Goal: Task Accomplishment & Management: Manage account settings

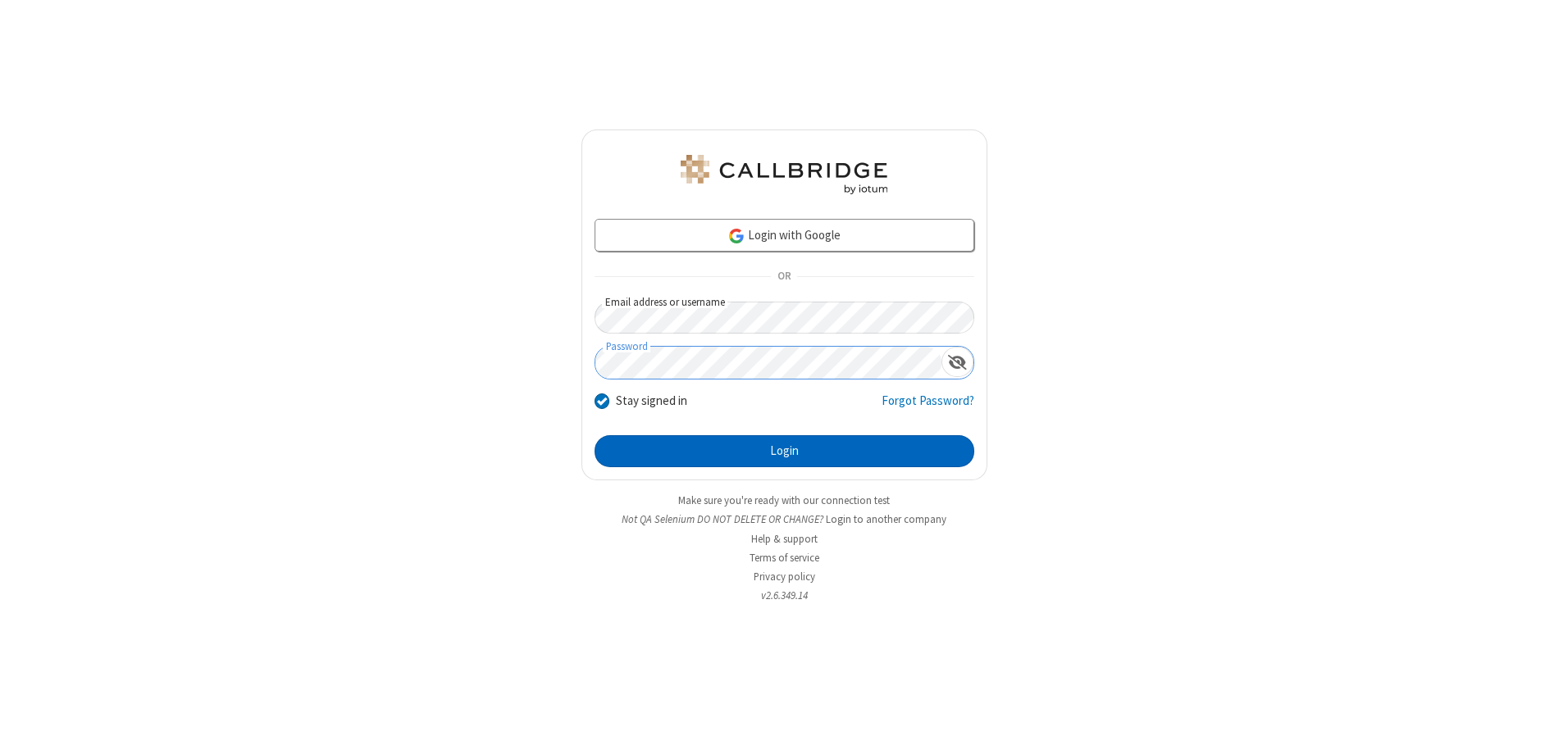
click at [784, 451] on button "Login" at bounding box center [784, 452] width 380 height 33
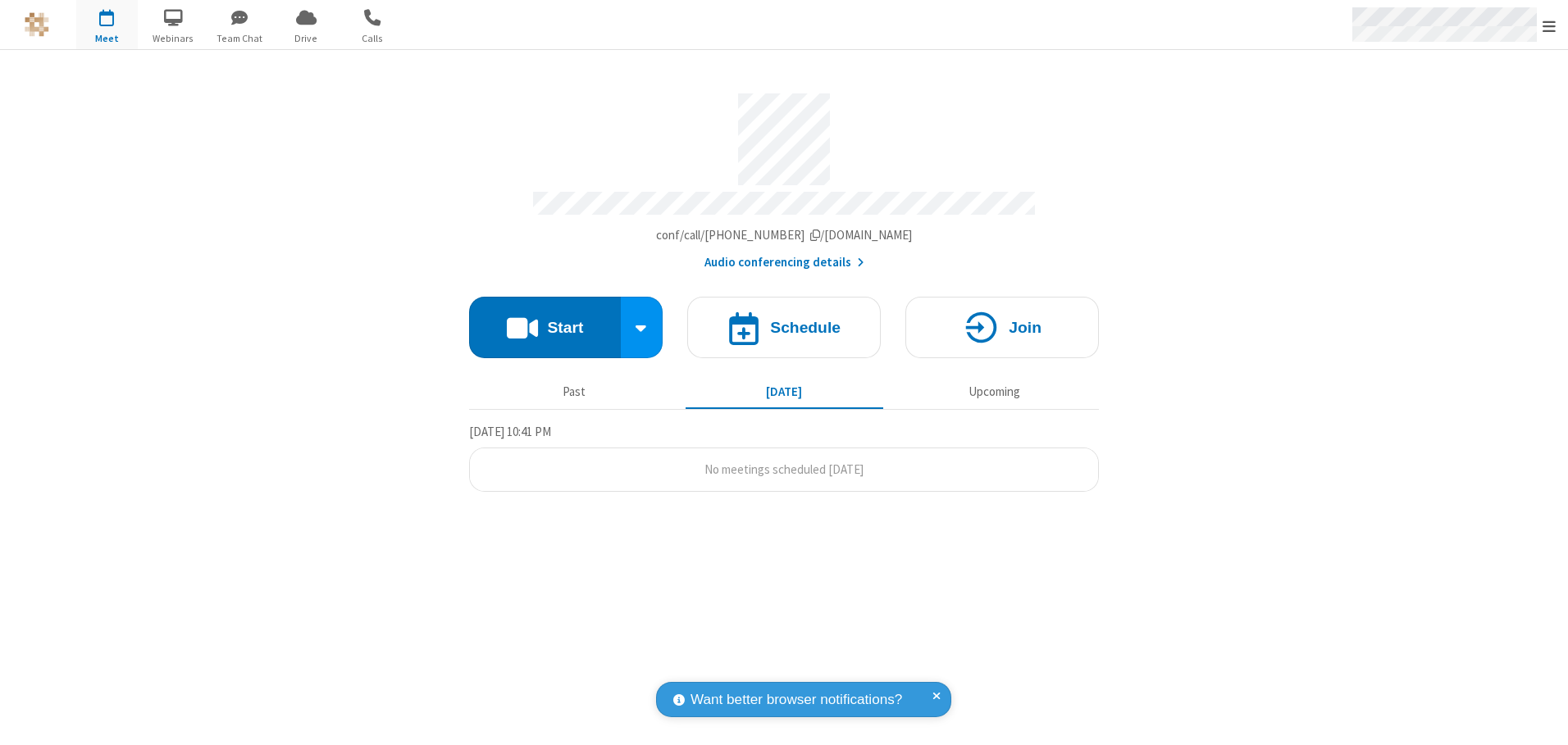
click at [1550, 25] on span "Open menu" at bounding box center [1549, 26] width 13 height 17
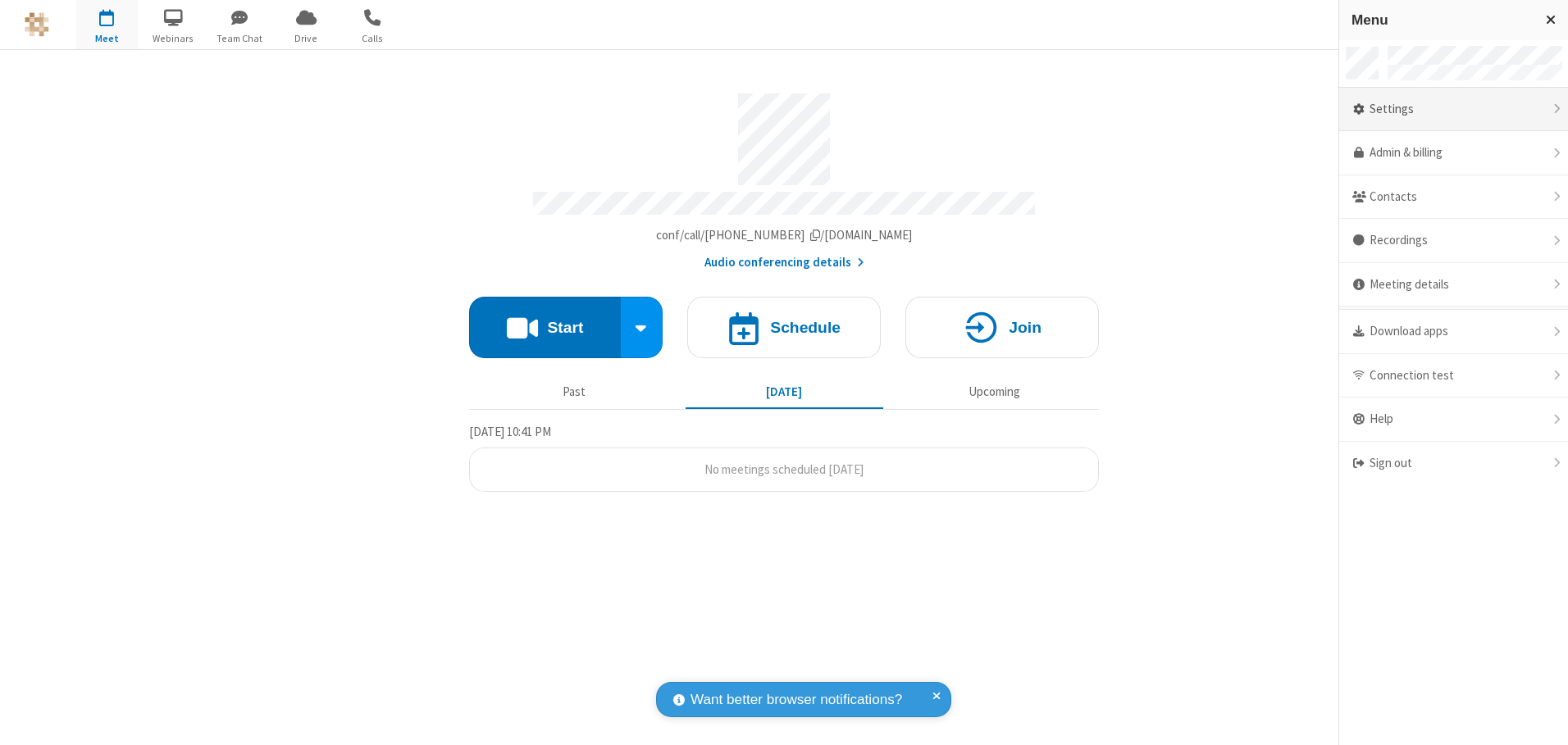
click at [1454, 109] on div "Settings" at bounding box center [1454, 109] width 229 height 45
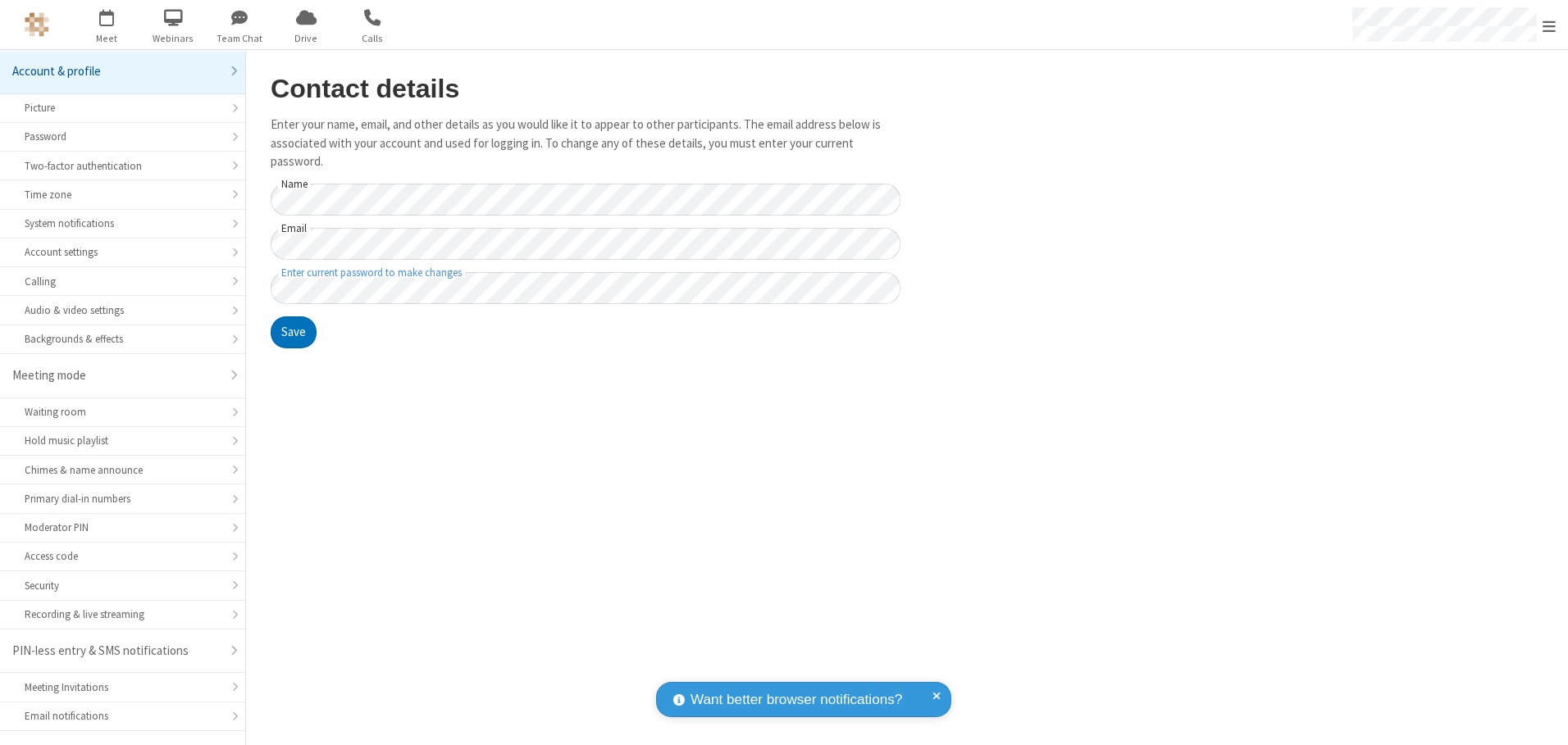
scroll to position [29, 0]
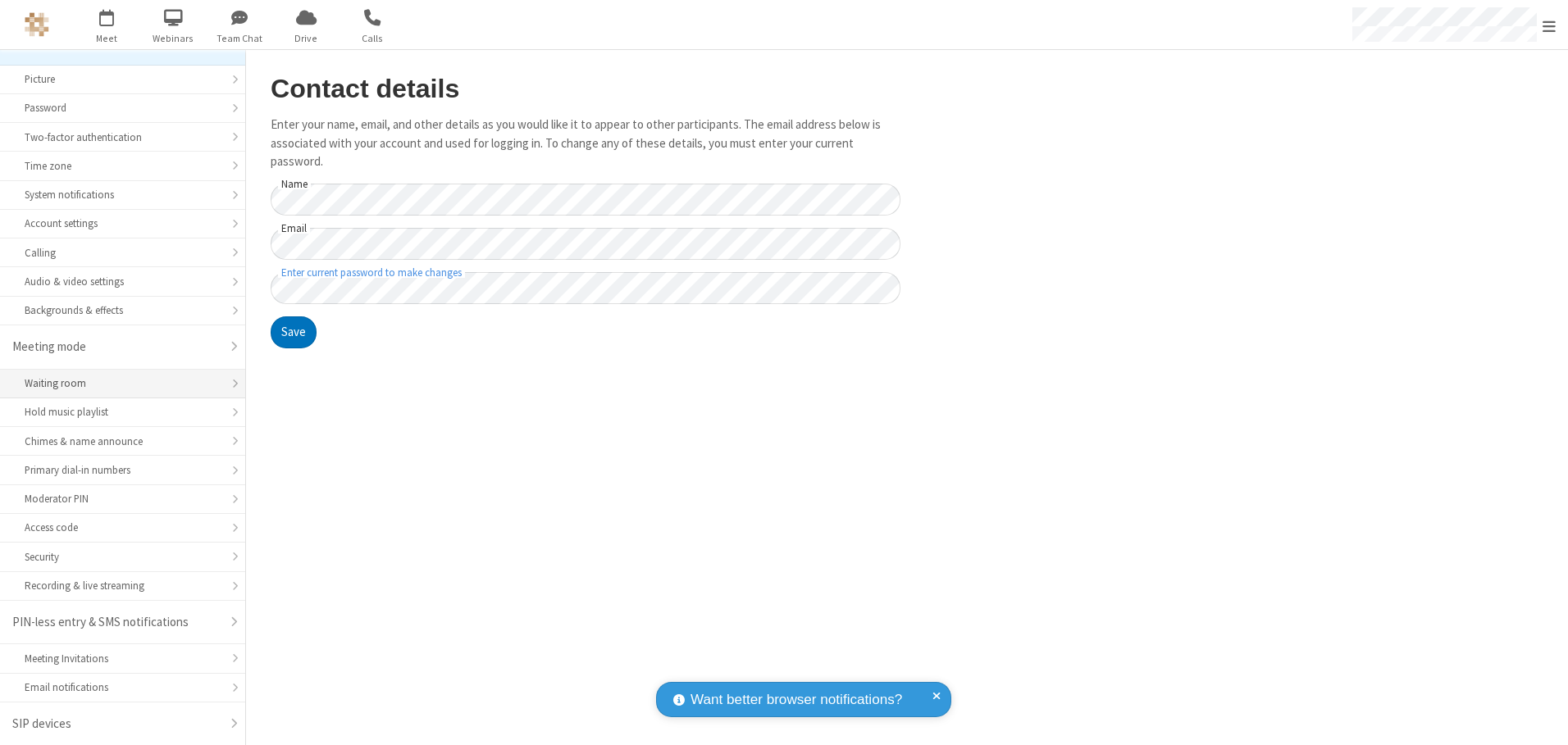
click at [116, 383] on div "Waiting room" at bounding box center [122, 383] width 196 height 16
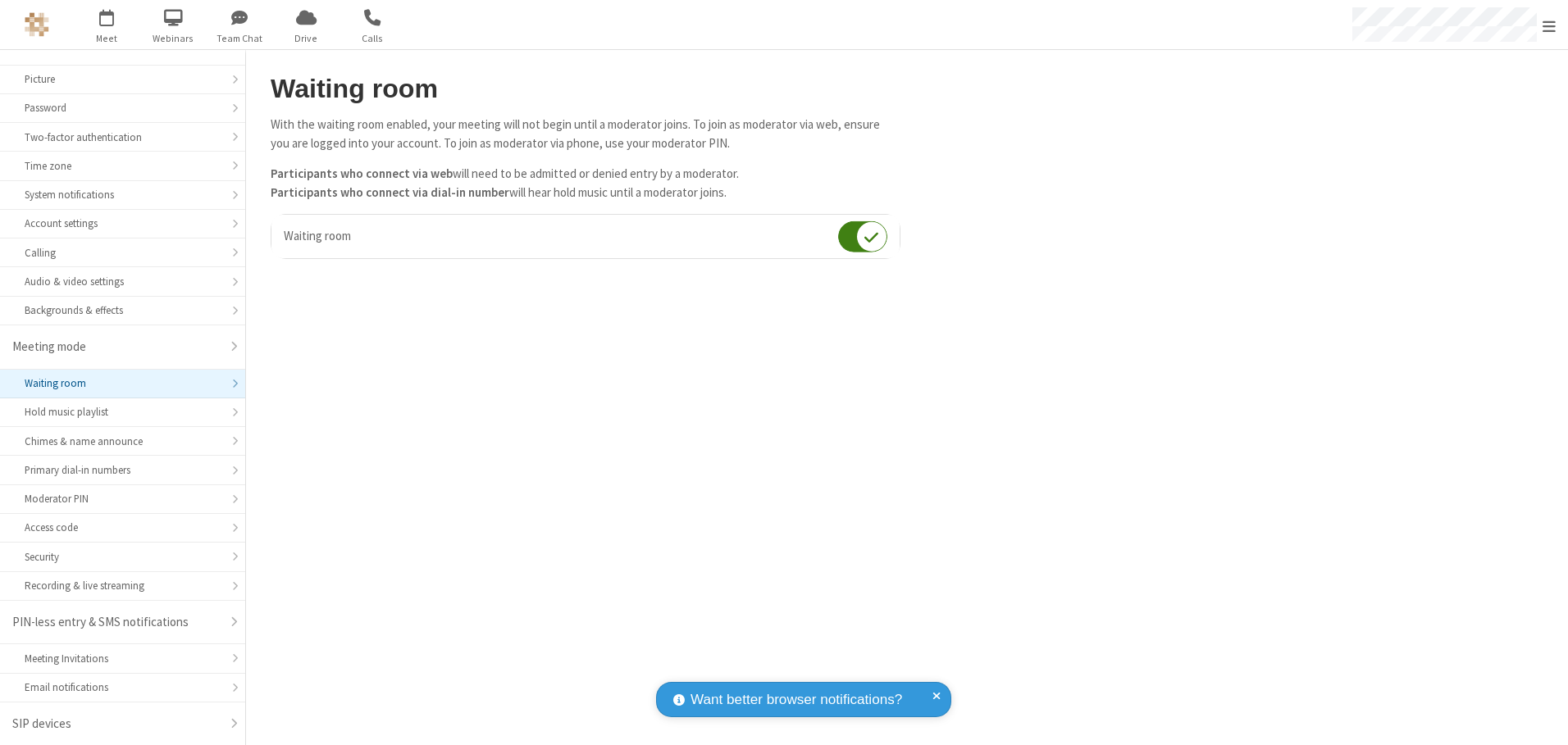
click at [863, 236] on input "checkbox" at bounding box center [863, 237] width 49 height 32
checkbox input "false"
click at [1550, 24] on span "Open menu" at bounding box center [1549, 26] width 13 height 17
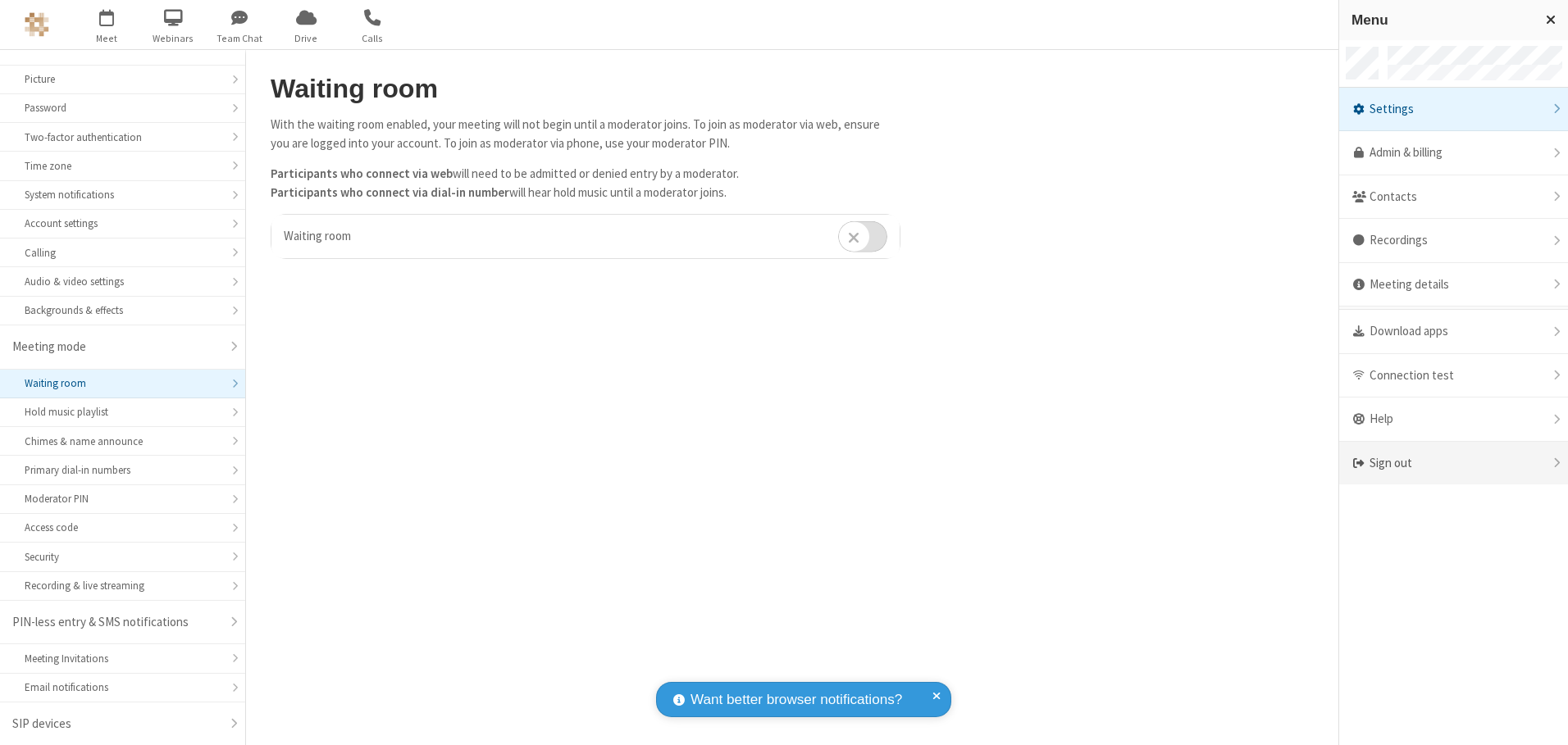
click at [1454, 463] on div "Sign out" at bounding box center [1454, 464] width 229 height 44
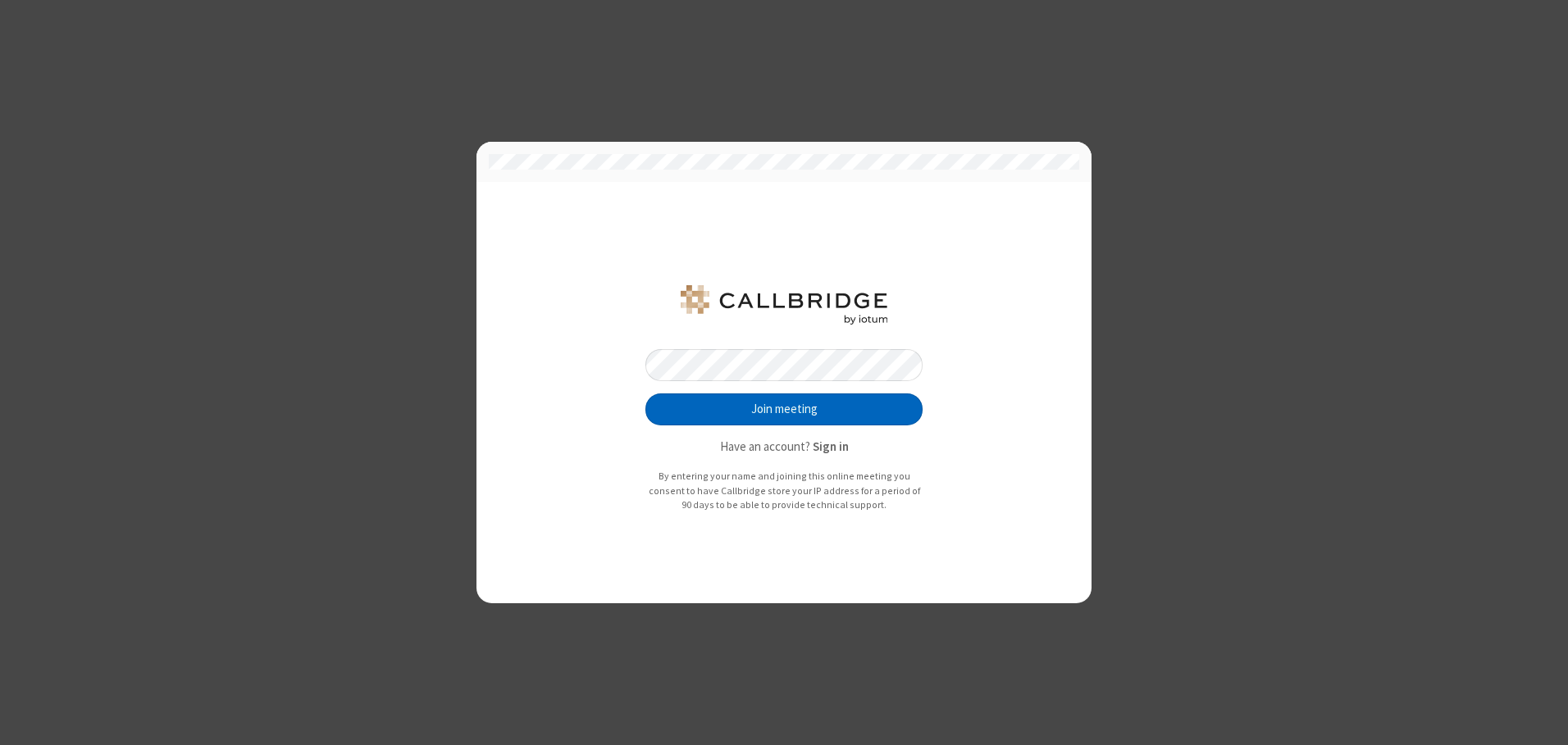
click at [784, 410] on button "Join meeting" at bounding box center [784, 410] width 277 height 33
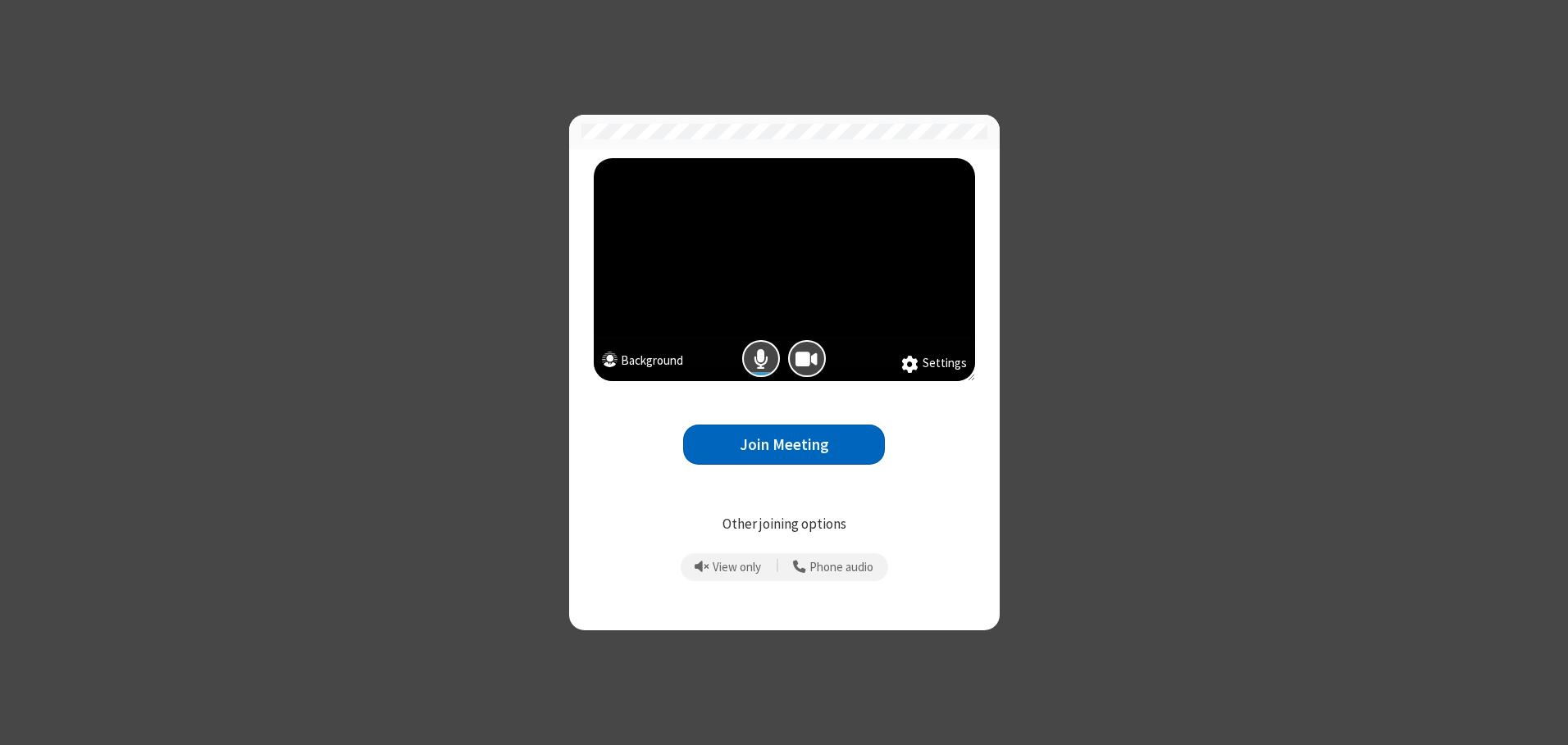
click at [784, 445] on button "Join Meeting" at bounding box center [784, 445] width 202 height 40
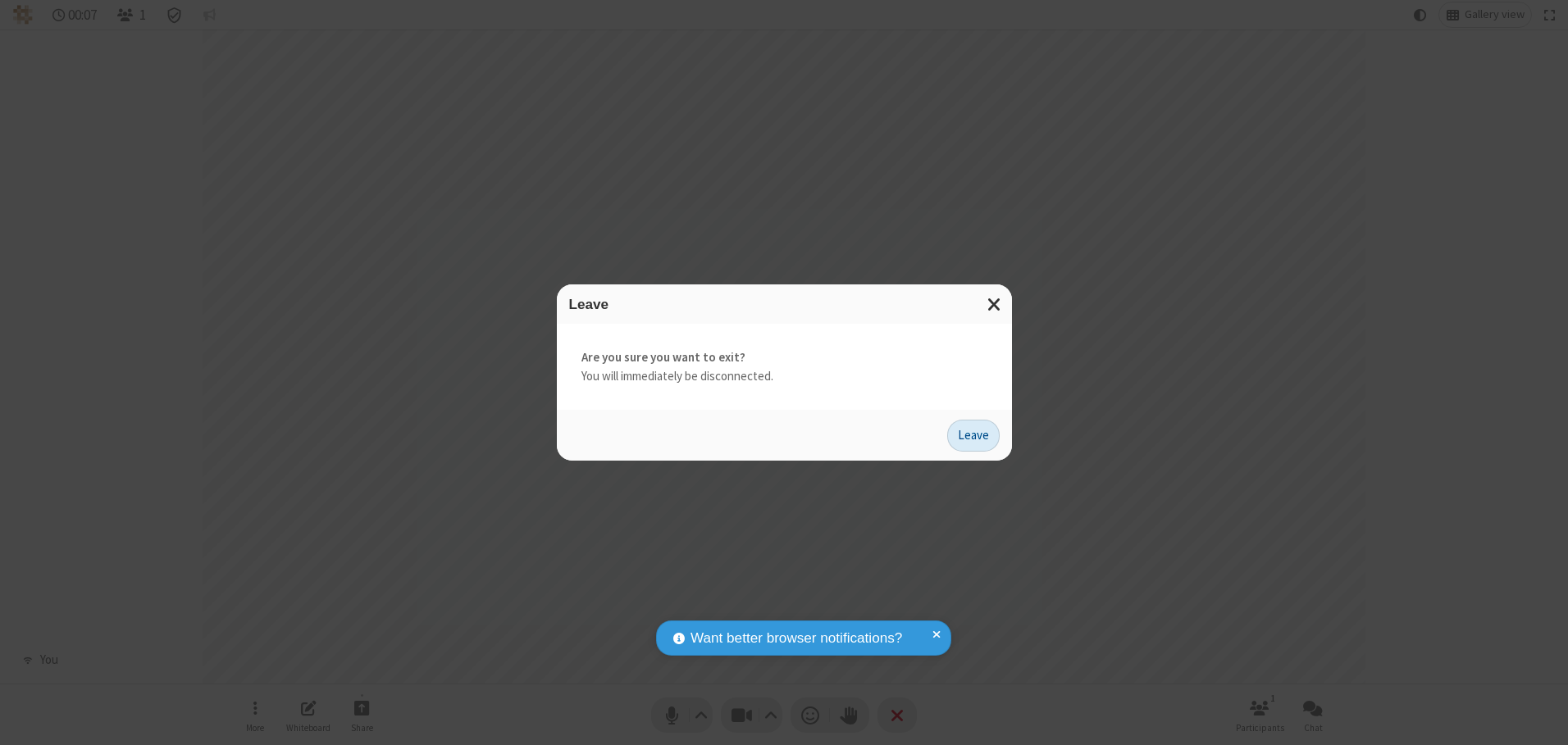
click at [973, 436] on button "Leave" at bounding box center [973, 437] width 52 height 33
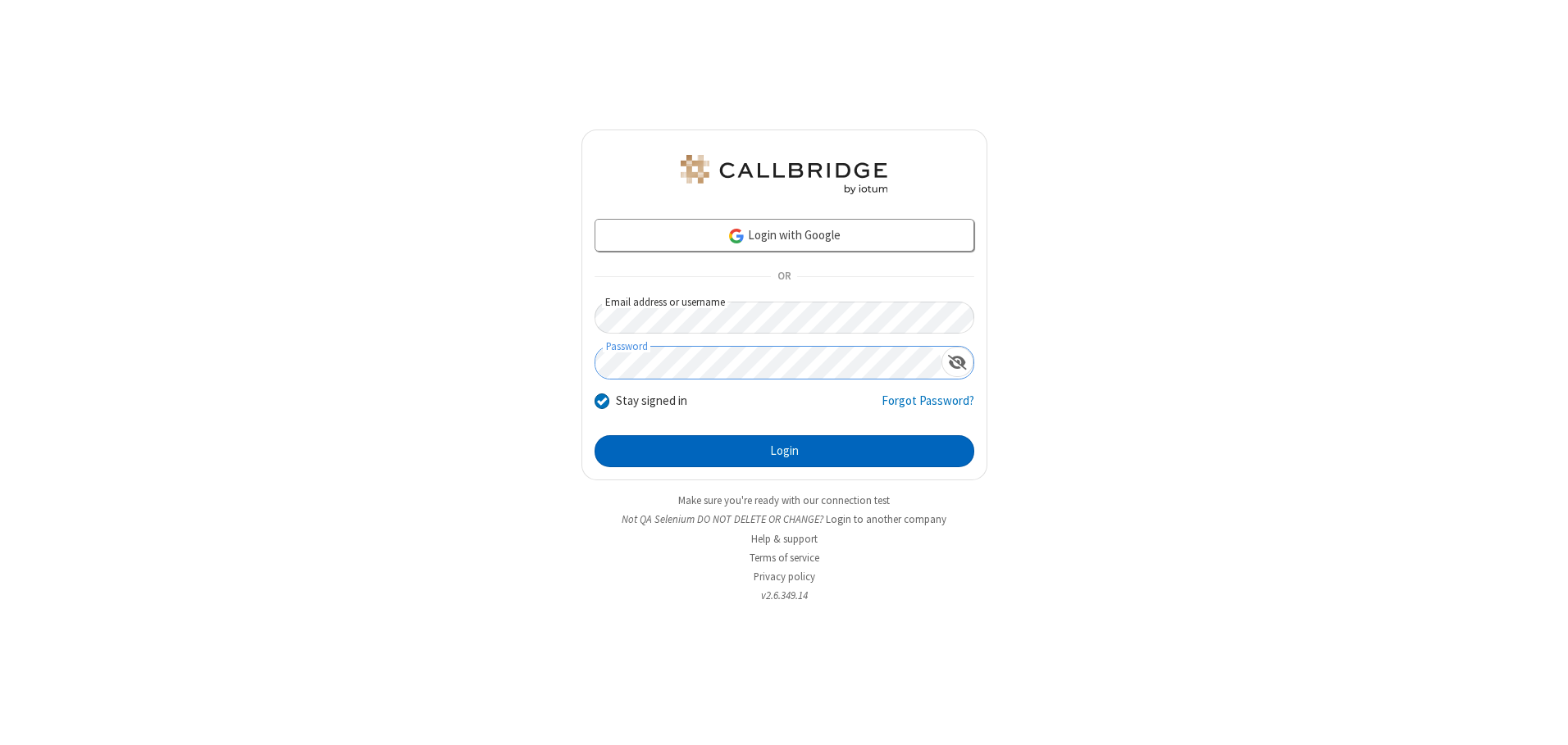
click at [784, 451] on button "Login" at bounding box center [784, 452] width 380 height 33
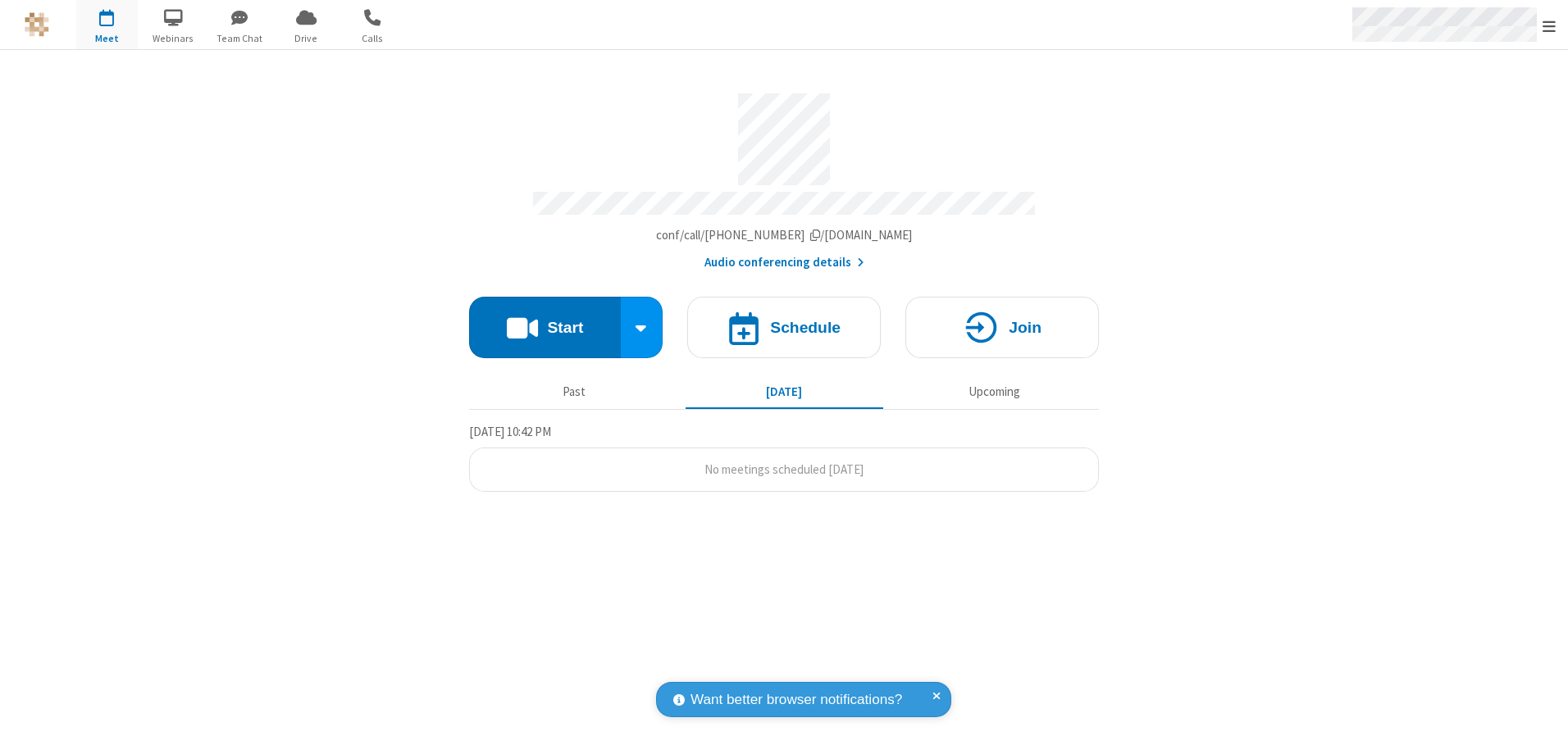
click at [1550, 25] on span "Open menu" at bounding box center [1549, 26] width 13 height 17
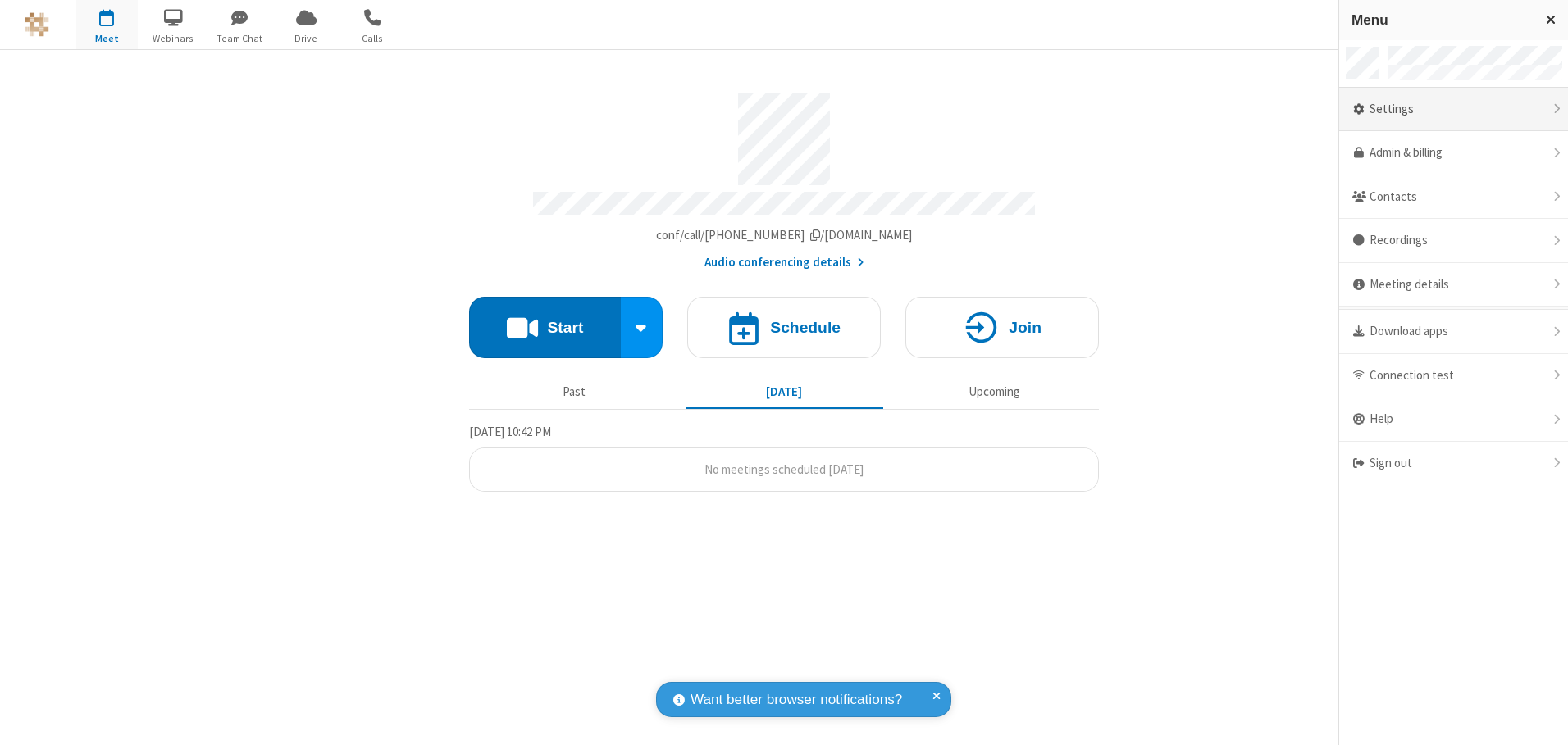
click at [1454, 109] on div "Settings" at bounding box center [1454, 109] width 229 height 45
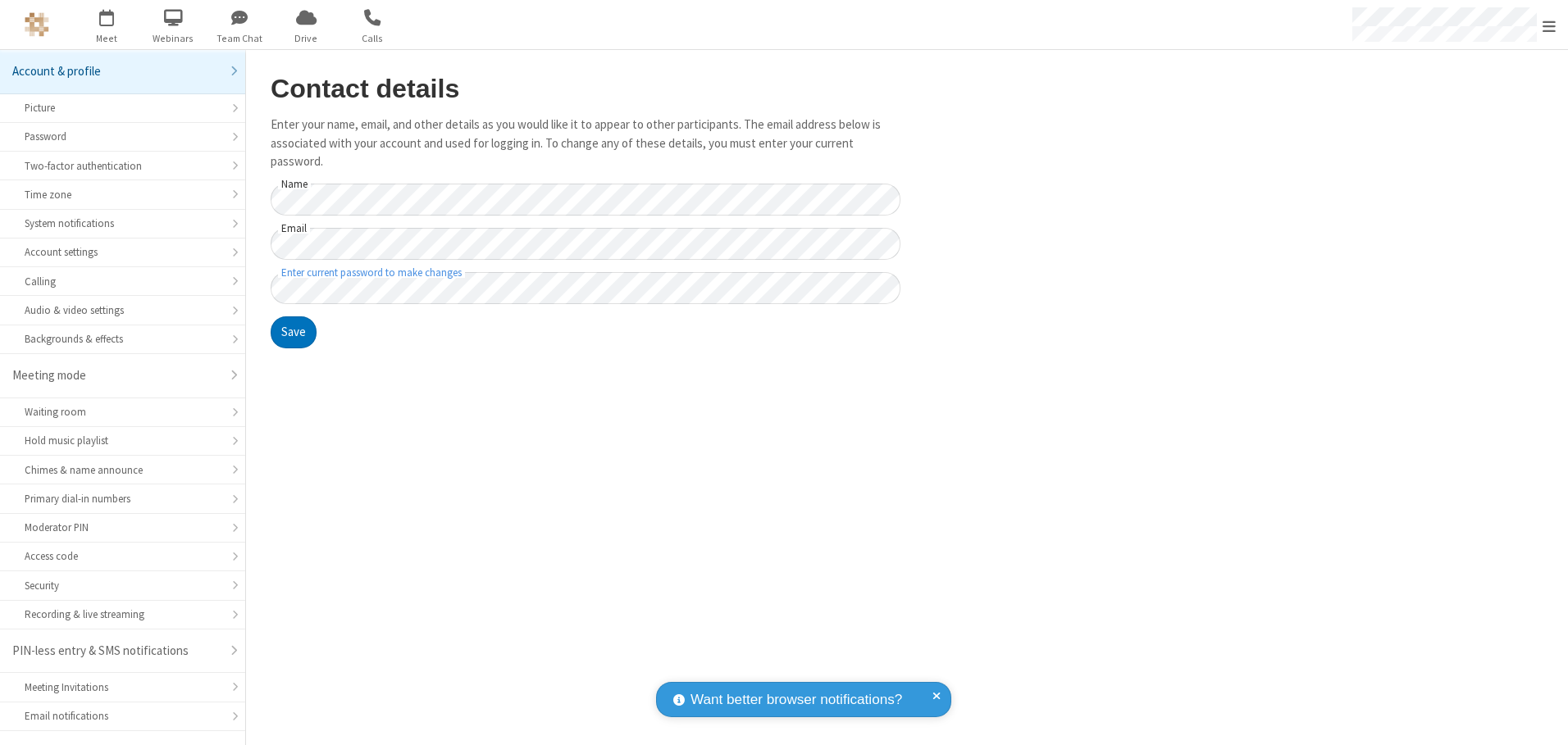
scroll to position [29, 0]
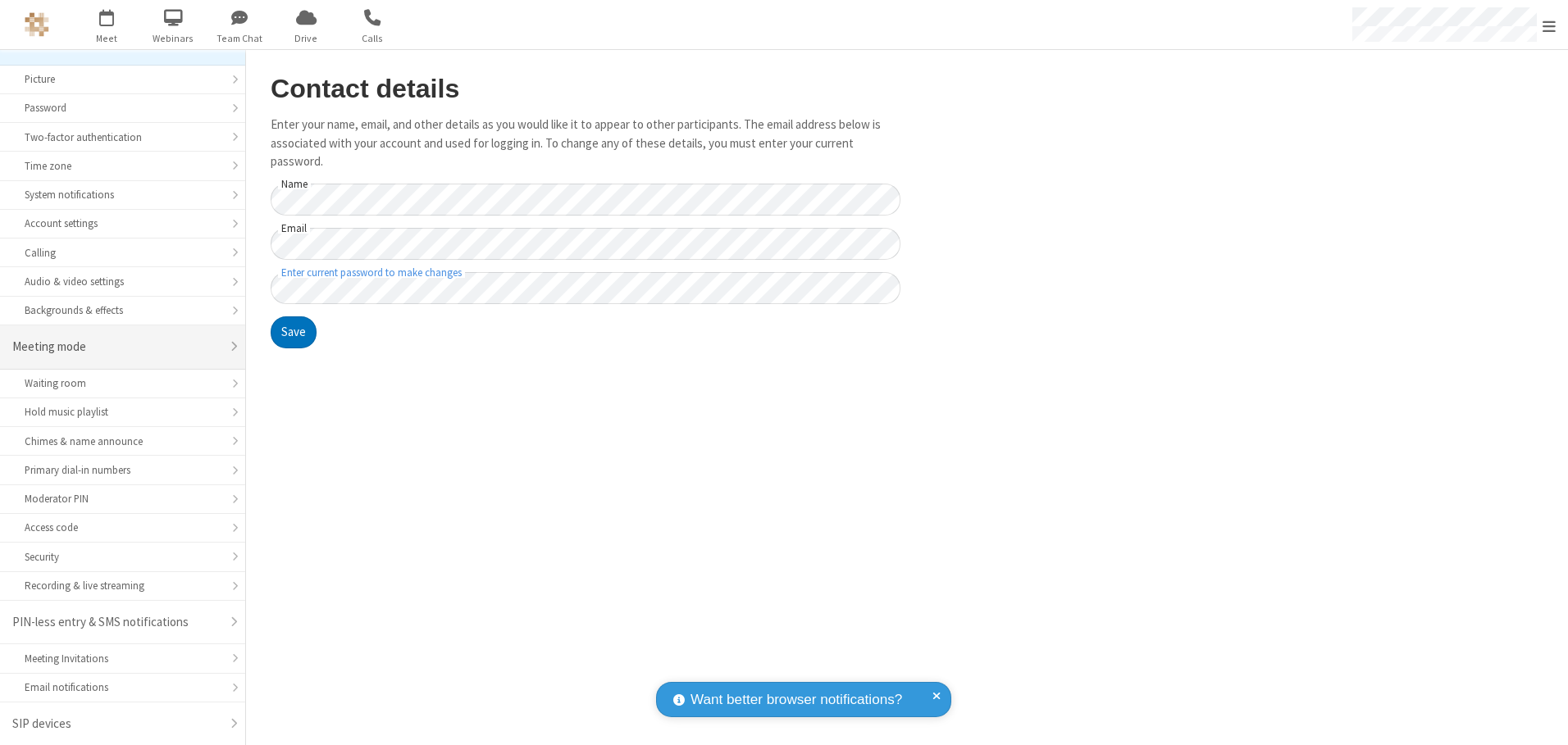
click at [116, 347] on div "Meeting mode" at bounding box center [116, 348] width 208 height 19
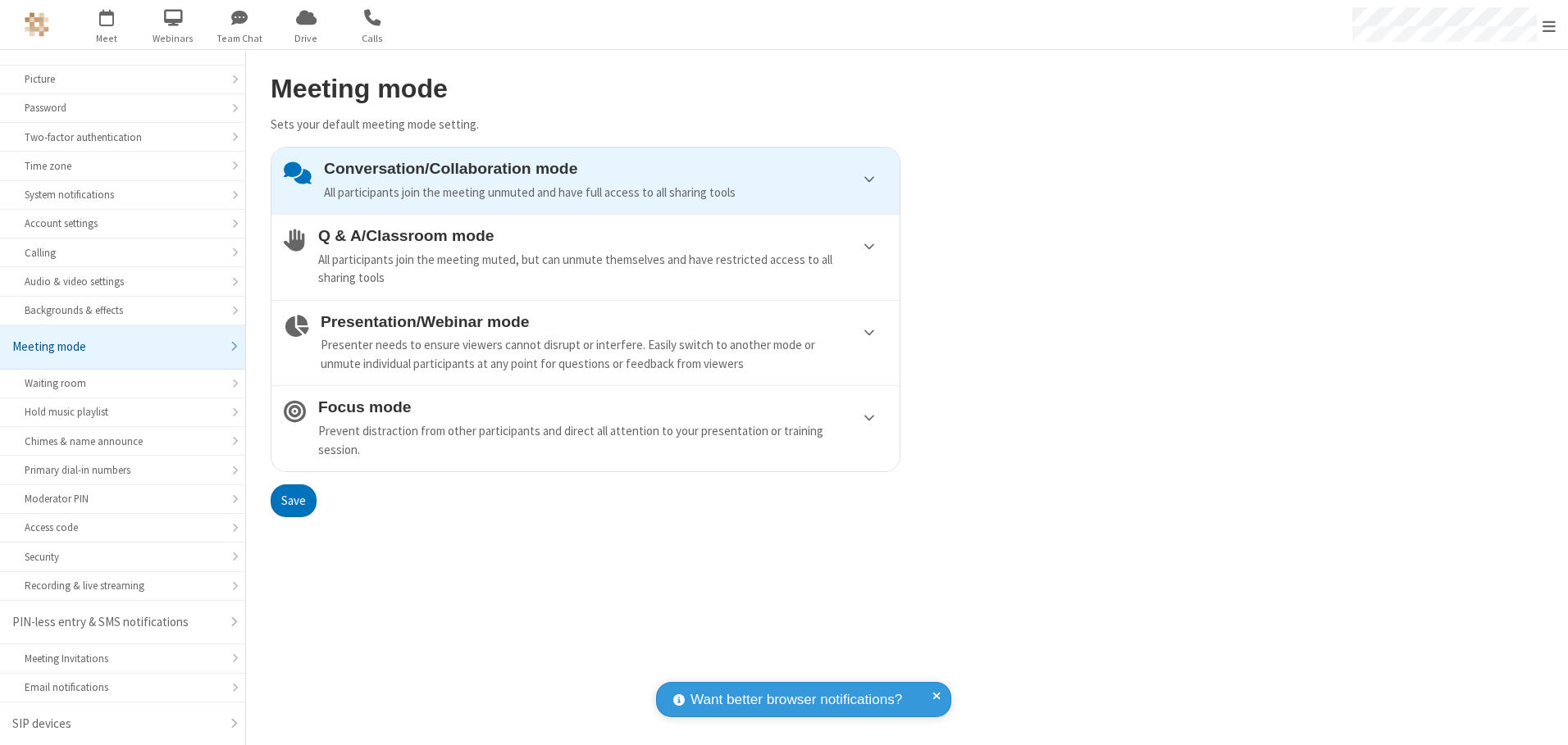
click at [585, 181] on div "Conversation/Collaboration mode All participants join the meeting unmuted and h…" at bounding box center [605, 181] width 563 height 42
click at [293, 500] on button "Save" at bounding box center [294, 501] width 46 height 33
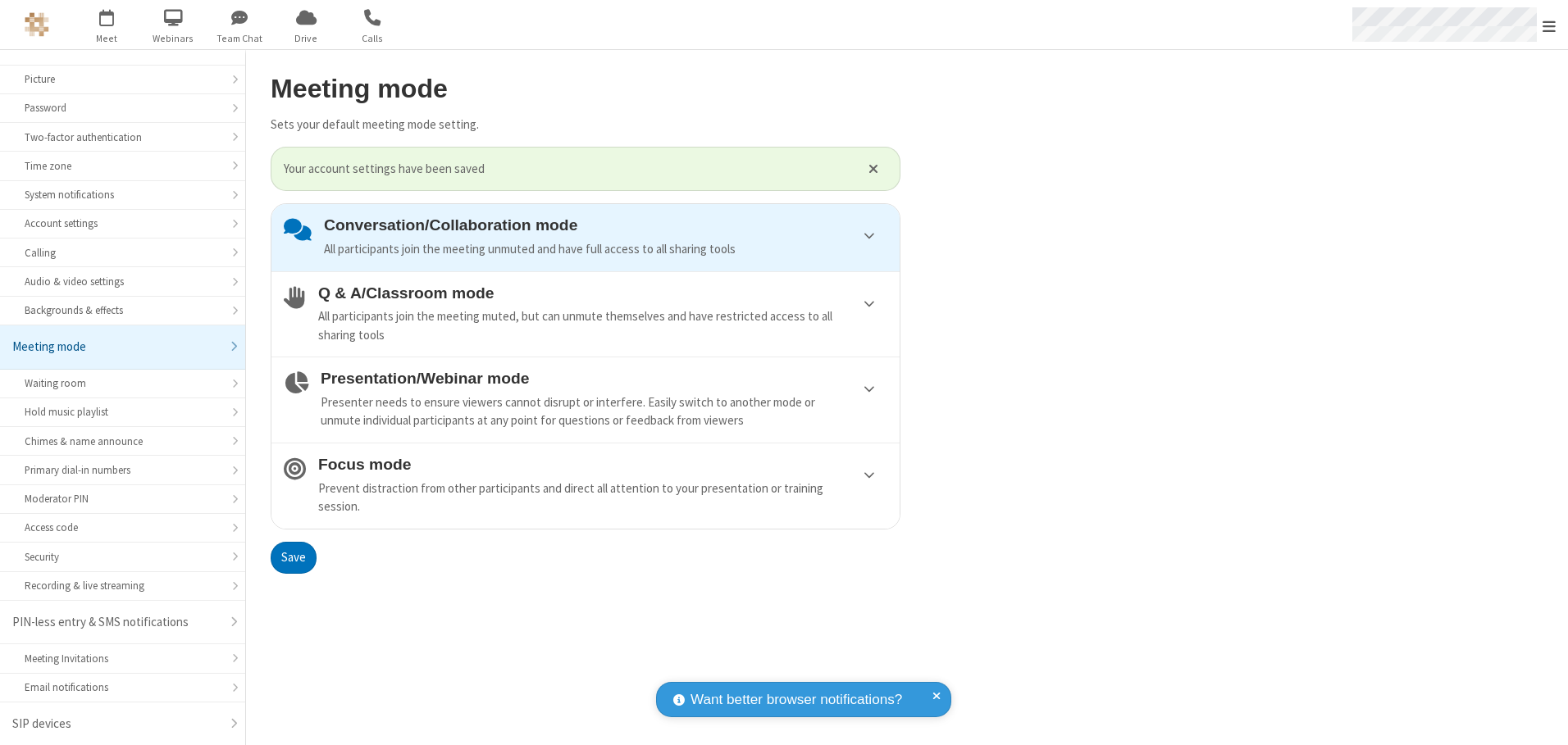
click at [1550, 24] on span "Open menu" at bounding box center [1549, 26] width 13 height 17
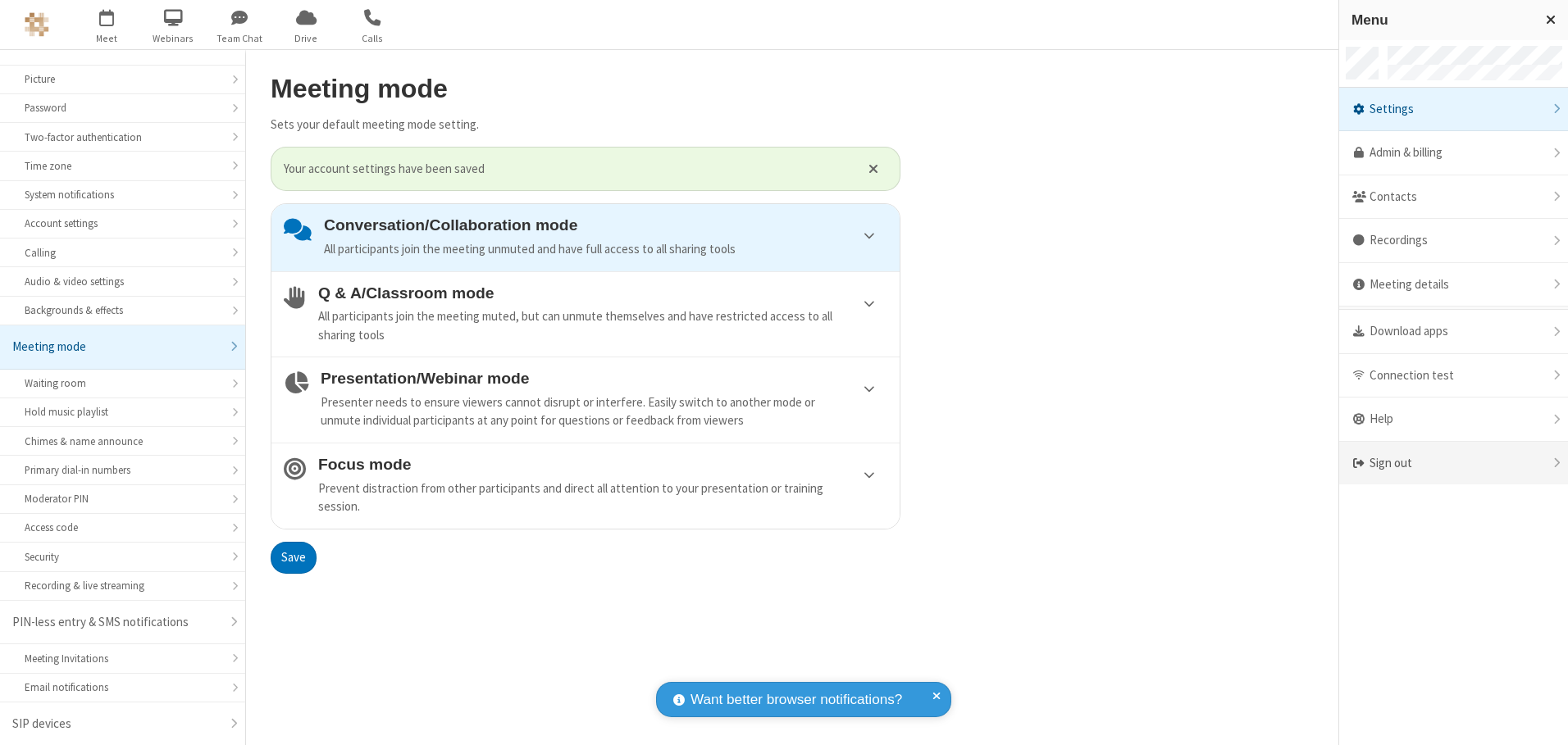
click at [1454, 463] on div "Sign out" at bounding box center [1454, 464] width 229 height 44
